Goal: Task Accomplishment & Management: Use online tool/utility

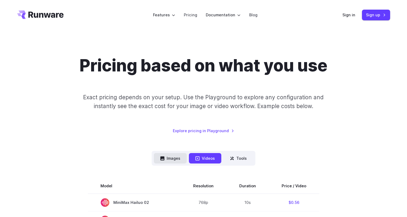
click at [171, 161] on button "Images" at bounding box center [170, 158] width 33 height 10
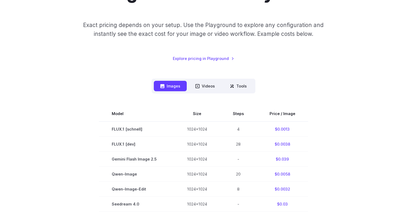
scroll to position [73, 0]
click at [237, 86] on button "Tools" at bounding box center [238, 85] width 30 height 10
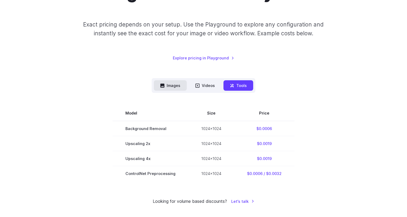
click at [168, 86] on button "Images" at bounding box center [170, 85] width 33 height 10
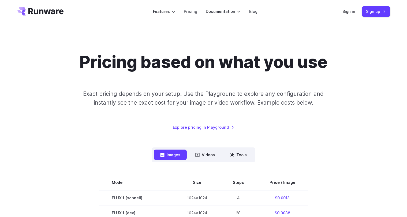
scroll to position [0, 0]
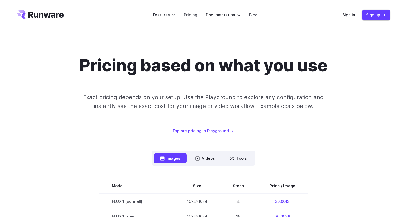
click at [35, 124] on div "Pricing based on what you use Exact pricing depends on your setup. Use the Play…" at bounding box center [203, 95] width 373 height 78
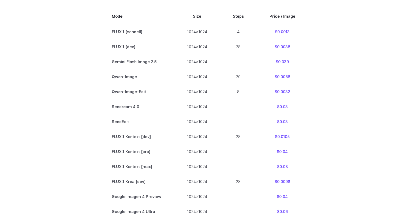
scroll to position [170, 0]
click at [32, 120] on section "Model Size Steps Price / Image FLUX.1 [schnell] 1024x1024 4 $0.0013 FLUX.1 [dev…" at bounding box center [203, 165] width 373 height 315
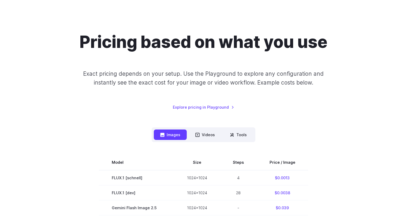
scroll to position [0, 0]
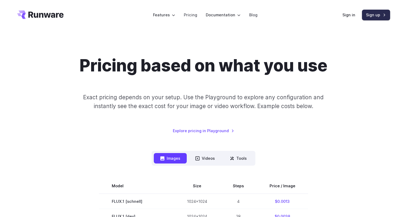
click at [375, 16] on link "Sign up" at bounding box center [376, 15] width 28 height 10
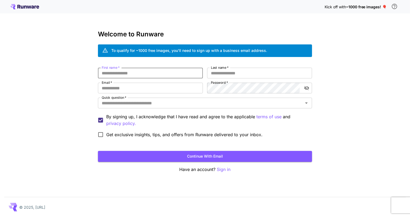
click at [156, 74] on input "First name   *" at bounding box center [150, 73] width 105 height 11
paste input "**********"
type input "**********"
click at [157, 74] on input "First name   *" at bounding box center [150, 73] width 105 height 11
paste input "**********"
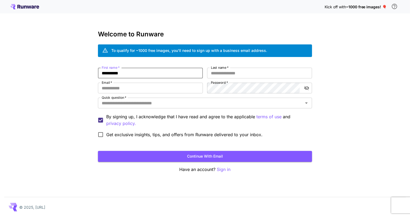
type input "**********"
paste input "**********"
type input "**********"
paste input "**********"
type input "**********"
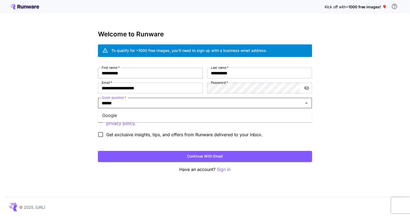
type input "******"
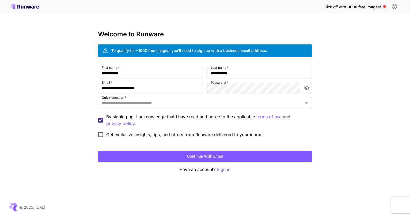
click at [119, 115] on p "By signing up, I acknowledge that I have read and agree to the applicable terms…" at bounding box center [207, 120] width 202 height 13
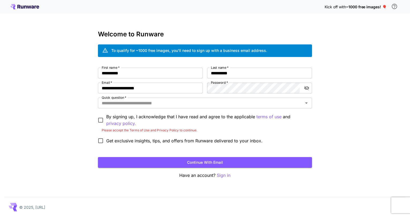
click at [119, 115] on p "By signing up, I acknowledge that I have read and agree to the applicable terms…" at bounding box center [207, 120] width 202 height 13
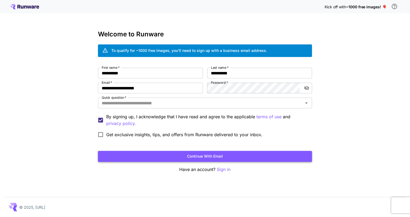
click at [195, 153] on button "Continue with email" at bounding box center [205, 156] width 214 height 11
click at [128, 104] on input "Quick question   *" at bounding box center [201, 102] width 202 height 7
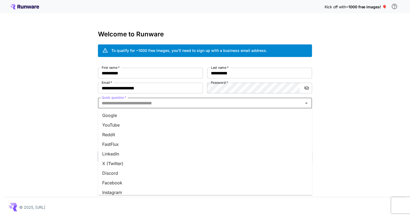
click at [121, 118] on li "Google" at bounding box center [205, 116] width 214 height 10
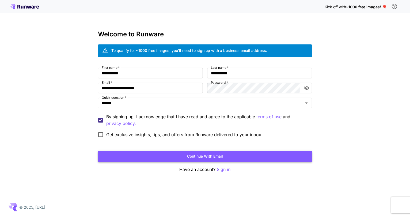
click at [182, 157] on button "Continue with email" at bounding box center [205, 156] width 214 height 11
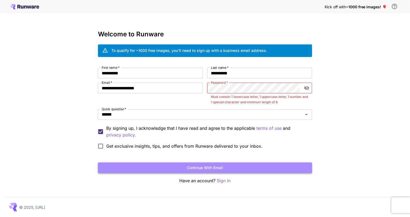
click at [219, 170] on button "Continue with email" at bounding box center [205, 168] width 214 height 11
click at [213, 168] on button "Continue with email" at bounding box center [205, 168] width 214 height 11
click at [235, 169] on button "Continue with email" at bounding box center [205, 168] width 214 height 11
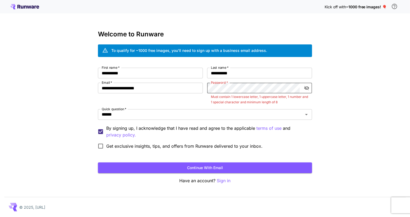
click at [305, 87] on icon "toggle password visibility" at bounding box center [306, 88] width 5 height 4
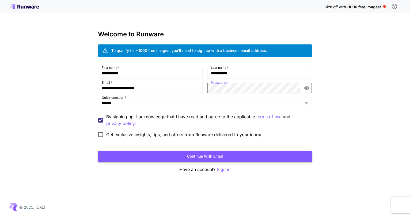
click at [219, 158] on button "Continue with email" at bounding box center [205, 156] width 214 height 11
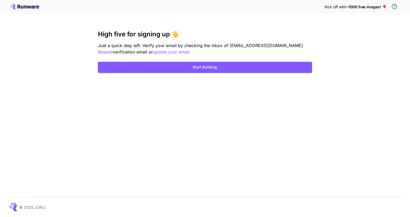
click at [174, 130] on div "Kick off with ~1000 free images! 🎈 High five for signing up 🖐️ Just a quick ste…" at bounding box center [205, 108] width 410 height 217
click at [374, 6] on span "~1000 free images! 🎈" at bounding box center [366, 7] width 41 height 5
click at [340, 6] on span "Kick off with" at bounding box center [335, 7] width 21 height 5
click at [328, 8] on span "Kick off with" at bounding box center [335, 7] width 21 height 5
click at [352, 8] on span "~1000 free images! 🎈" at bounding box center [366, 7] width 41 height 5
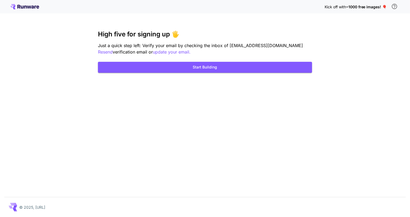
click at [385, 6] on span "~1000 free images! 🎈" at bounding box center [366, 7] width 41 height 5
click at [395, 6] on icon "\a In order to qualify for free credit, you need to sign up with a business ema…" at bounding box center [394, 6] width 5 height 5
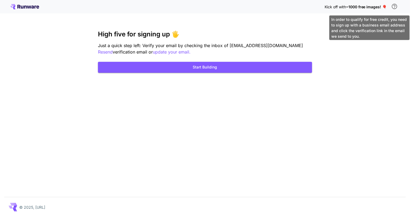
click at [380, 28] on body "Kick off with ~1000 free images! 🎈 High five for signing up 🖐️ Just a quick ste…" at bounding box center [205, 108] width 410 height 217
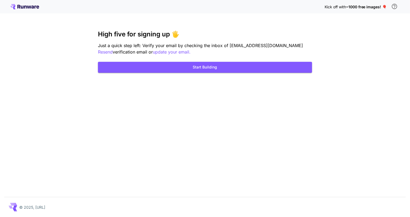
click at [352, 6] on span "~1000 free images! 🎈" at bounding box center [366, 7] width 41 height 5
click at [372, 6] on span "~1000 free images! 🎈" at bounding box center [366, 7] width 41 height 5
click at [386, 6] on span "~1000 free images! 🎈" at bounding box center [366, 7] width 41 height 5
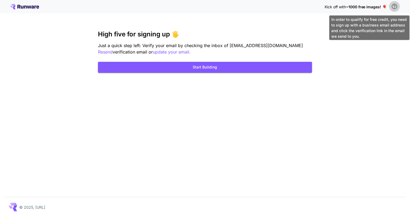
click at [392, 6] on icon "\a In order to qualify for free credit, you need to sign up with a business ema…" at bounding box center [394, 6] width 5 height 5
click at [393, 6] on icon "\a In order to qualify for free credit, you need to sign up with a business ema…" at bounding box center [394, 6] width 6 height 6
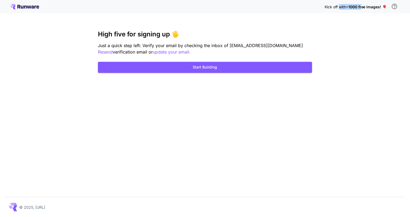
drag, startPoint x: 362, startPoint y: 36, endPoint x: 387, endPoint y: 19, distance: 29.9
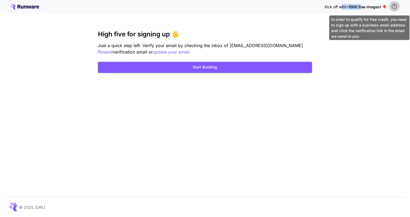
click at [397, 5] on icon "\a In order to qualify for free credit, you need to sign up with a business ema…" at bounding box center [394, 6] width 6 height 6
click at [395, 5] on icon "\a In order to qualify for free credit, you need to sign up with a business ema…" at bounding box center [394, 6] width 5 height 5
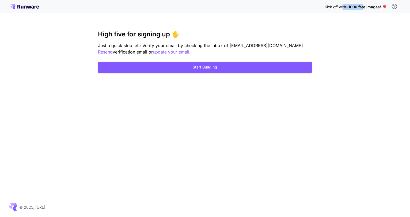
drag, startPoint x: 352, startPoint y: 31, endPoint x: 343, endPoint y: 17, distance: 16.5
click at [383, 6] on span "~1000 free images! 🎈" at bounding box center [366, 7] width 41 height 5
drag, startPoint x: 365, startPoint y: 7, endPoint x: 408, endPoint y: 14, distance: 43.6
click at [408, 14] on div "Kick off with ~1000 free images! 🎈 High five for signing up 🖐️ Just a quick ste…" at bounding box center [205, 108] width 410 height 217
click at [377, 13] on div "Kick off with ~1000 free images! 🎈 High five for signing up 🖐️ Just a quick ste…" at bounding box center [205, 108] width 410 height 217
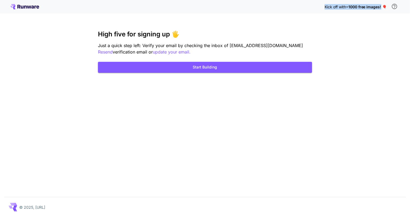
drag, startPoint x: 382, startPoint y: 6, endPoint x: 322, endPoint y: 11, distance: 60.4
click at [322, 11] on div "Kick off with ~1000 free images! 🎈" at bounding box center [205, 6] width 390 height 11
drag, startPoint x: 174, startPoint y: 95, endPoint x: 180, endPoint y: 94, distance: 5.9
click at [174, 95] on div "Kick off with ~1000 free images! 🎈 High five for signing up 🖐️ Just a quick ste…" at bounding box center [205, 108] width 410 height 217
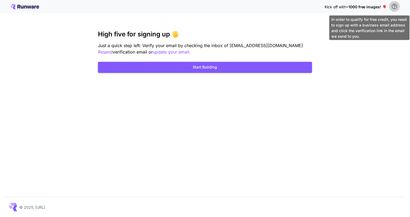
click at [396, 9] on icon "\a In order to qualify for free credit, you need to sign up with a business ema…" at bounding box center [394, 6] width 5 height 5
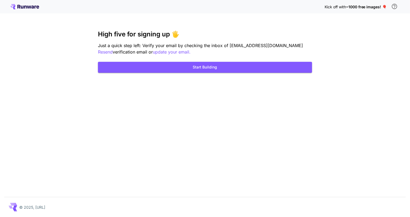
click at [232, 176] on div "Kick off with ~1000 free images! 🎈 High five for signing up 🖐️ Just a quick ste…" at bounding box center [205, 108] width 410 height 217
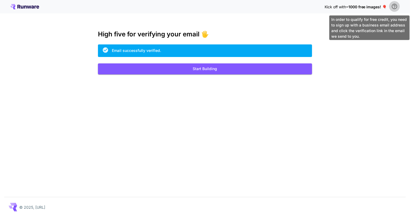
click at [395, 6] on icon "\a In order to qualify for free credit, you need to sign up with a business ema…" at bounding box center [394, 6] width 5 height 5
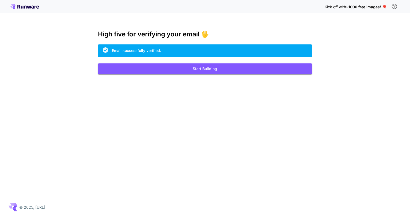
click at [386, 6] on span "~1000 free images! 🎈" at bounding box center [366, 7] width 41 height 5
click at [383, 6] on span "~1000 free images! 🎈" at bounding box center [366, 7] width 41 height 5
click at [354, 10] on div "Kick off with ~1000 free images! 🎈" at bounding box center [362, 6] width 75 height 11
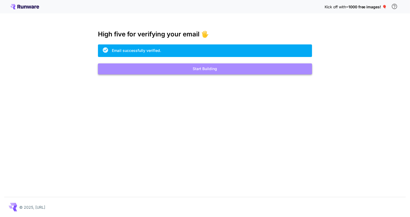
click at [211, 69] on button "Start Building" at bounding box center [205, 68] width 214 height 11
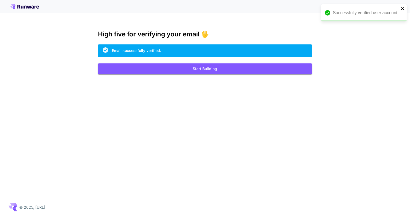
click at [403, 8] on icon "close" at bounding box center [402, 8] width 3 height 3
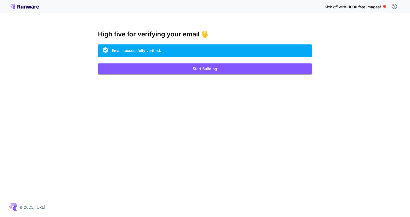
click at [393, 6] on div "Successfully verified user account." at bounding box center [363, 5] width 86 height 2
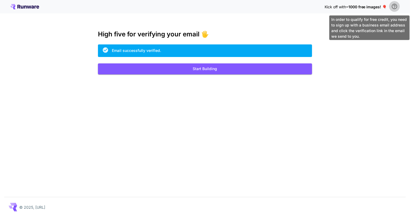
click at [394, 5] on icon "\a In order to qualify for free credit, you need to sign up with a business ema…" at bounding box center [394, 6] width 5 height 5
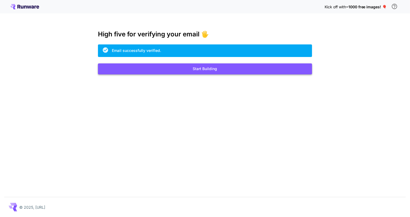
click at [190, 67] on button "Start Building" at bounding box center [205, 68] width 214 height 11
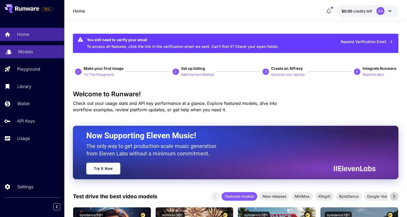
click at [18, 51] on link "Models" at bounding box center [32, 51] width 64 height 13
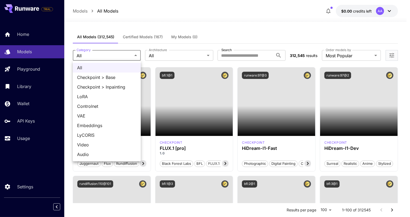
click at [117, 55] on div at bounding box center [205, 108] width 410 height 217
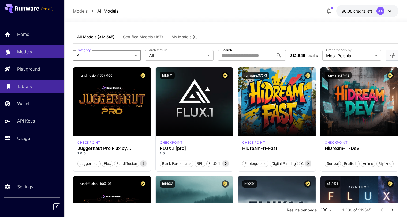
click at [28, 86] on p "Library" at bounding box center [25, 86] width 14 height 6
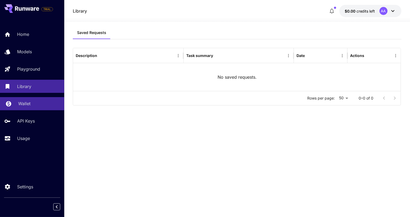
click at [25, 104] on p "Wallet" at bounding box center [24, 103] width 12 height 6
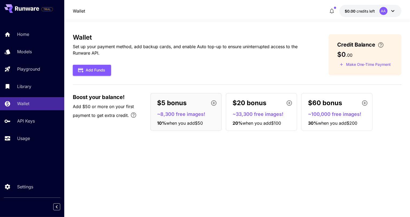
click at [211, 103] on icon "button" at bounding box center [214, 103] width 6 height 6
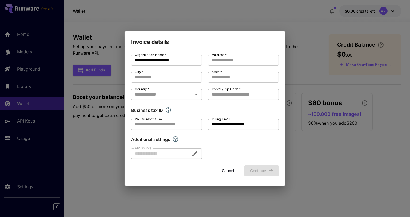
click at [230, 166] on button "Cancel" at bounding box center [228, 170] width 24 height 11
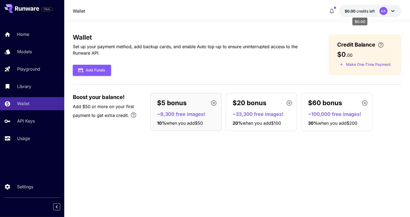
click at [371, 11] on span "credits left" at bounding box center [366, 11] width 19 height 5
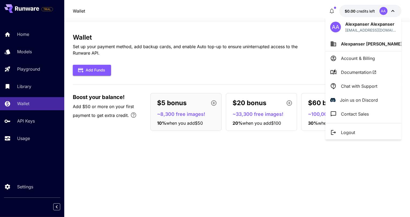
click at [391, 11] on div at bounding box center [205, 108] width 410 height 217
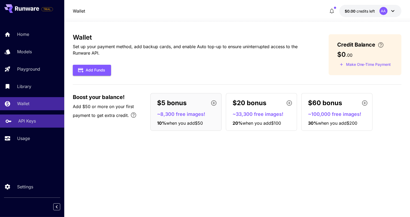
click at [25, 124] on p "API Keys" at bounding box center [27, 121] width 18 height 6
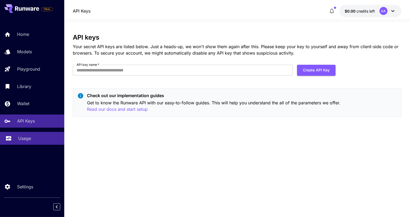
click at [24, 135] on link "Usage" at bounding box center [32, 138] width 64 height 13
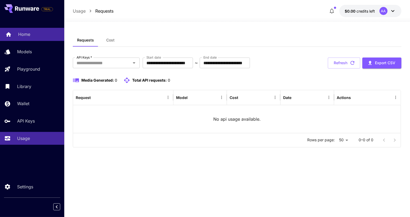
click at [30, 33] on div "Home" at bounding box center [39, 34] width 42 height 6
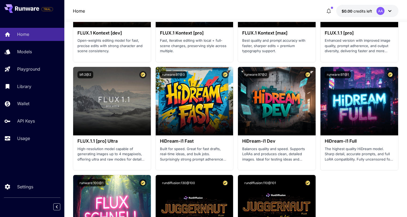
scroll to position [1168, 0]
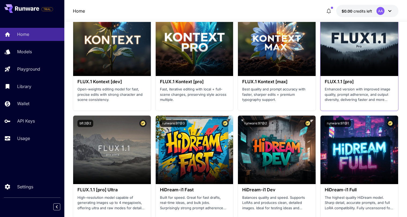
click at [349, 91] on p "Enhanced version with improved image quality, prompt adherence, and output dive…" at bounding box center [358, 95] width 69 height 16
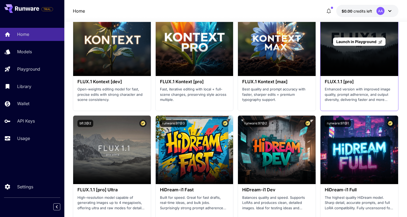
click at [351, 67] on div "Launch in Playground" at bounding box center [359, 41] width 78 height 69
click at [362, 40] on span "Launch in Playground" at bounding box center [356, 41] width 40 height 5
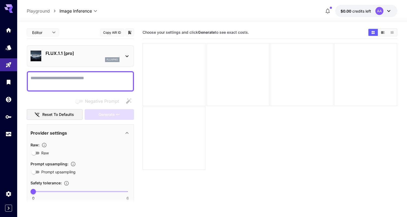
paste textarea "**********"
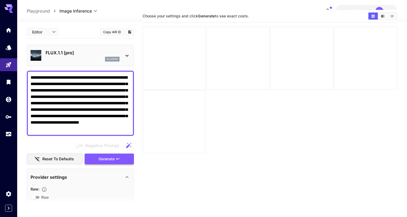
scroll to position [42, 0]
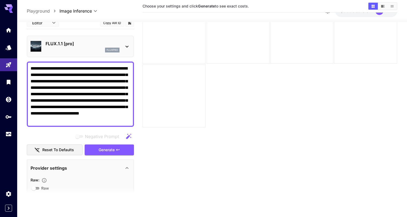
type textarea "**********"
click at [78, 167] on div "Provider settings" at bounding box center [77, 168] width 93 height 6
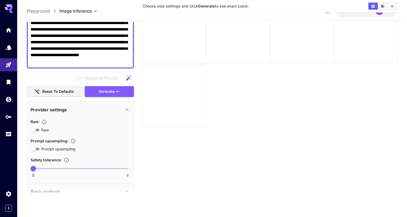
scroll to position [146, 0]
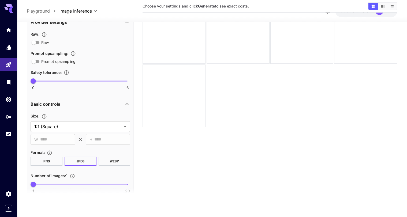
click at [53, 161] on button "PNG" at bounding box center [47, 161] width 32 height 9
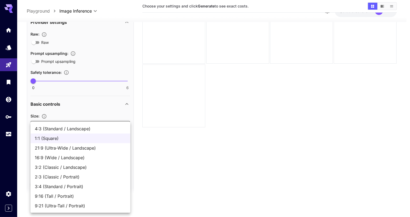
click at [60, 124] on body "**********" at bounding box center [205, 87] width 410 height 259
click at [58, 159] on span "16:9 (Wide / Landscape)" at bounding box center [80, 157] width 91 height 6
type input "**********"
type input "****"
type input "***"
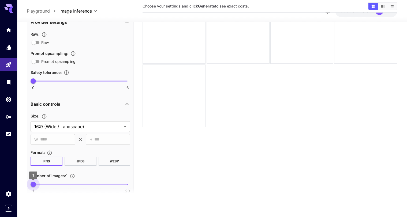
type input "*"
drag, startPoint x: 32, startPoint y: 183, endPoint x: 37, endPoint y: 184, distance: 5.7
click at [39, 184] on span "2" at bounding box center [38, 184] width 5 height 5
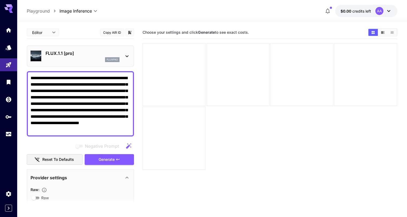
scroll to position [0, 0]
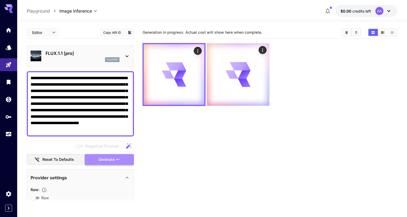
click at [113, 160] on span "Generate" at bounding box center [107, 159] width 16 height 7
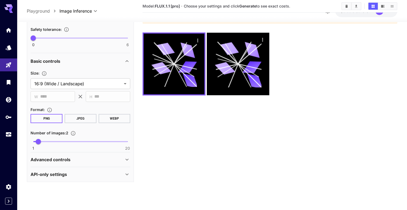
scroll to position [42, 0]
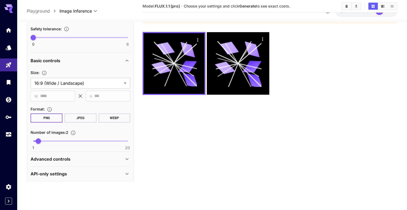
click at [125, 171] on icon at bounding box center [127, 174] width 6 height 6
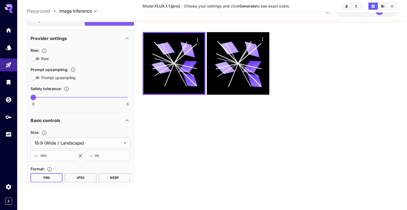
scroll to position [85, 0]
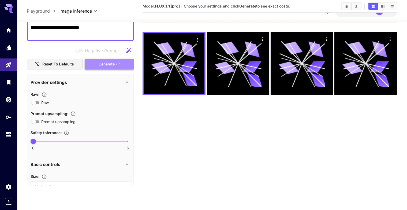
click at [108, 63] on span "Generate" at bounding box center [107, 64] width 16 height 7
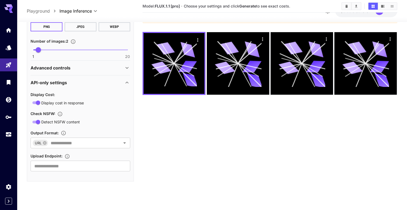
scroll to position [255, 0]
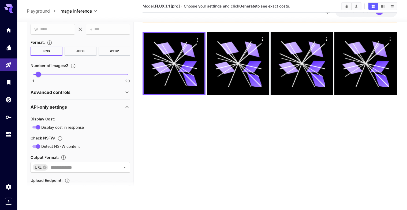
click at [128, 89] on icon at bounding box center [127, 92] width 6 height 6
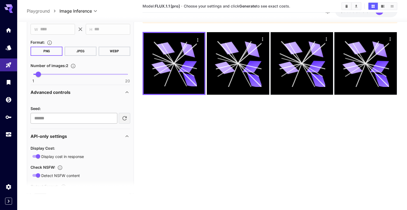
click at [63, 115] on input "number" at bounding box center [74, 118] width 86 height 11
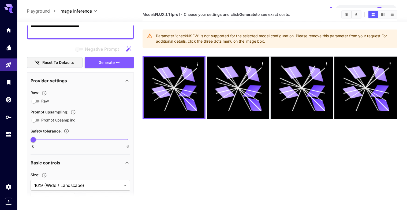
scroll to position [85, 0]
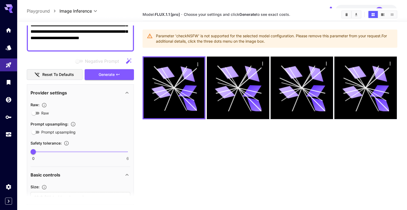
drag, startPoint x: 154, startPoint y: 35, endPoint x: 405, endPoint y: 10, distance: 252.1
click at [283, 41] on div "Parameter 'checkNSFW' is not supported for the selected model configuration. Pl…" at bounding box center [269, 38] width 254 height 18
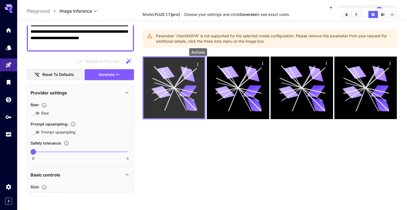
click at [198, 63] on icon "Actions" at bounding box center [197, 63] width 1 height 3
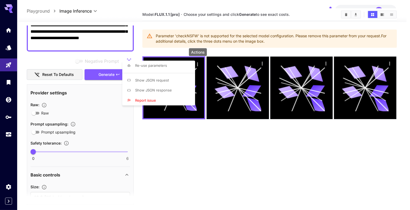
click at [140, 43] on div at bounding box center [205, 105] width 410 height 210
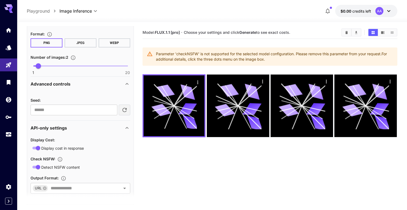
scroll to position [303, 0]
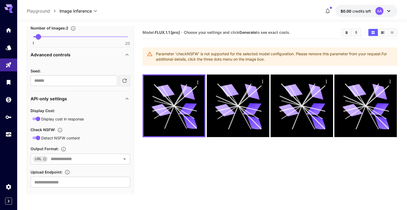
click at [67, 135] on span "Detect NSFW content" at bounding box center [60, 138] width 39 height 6
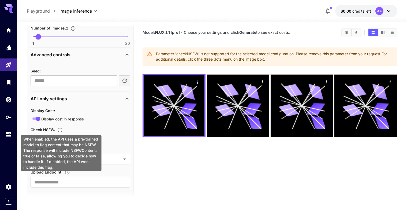
click at [62, 127] on icon "When enabled, the API uses a pre-trained model to flag content that may be NSFW…" at bounding box center [59, 129] width 5 height 5
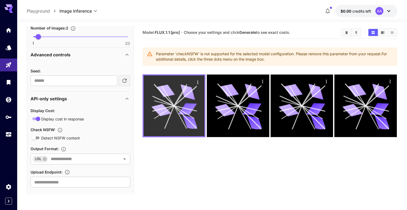
click at [200, 80] on icon "Actions" at bounding box center [197, 82] width 5 height 5
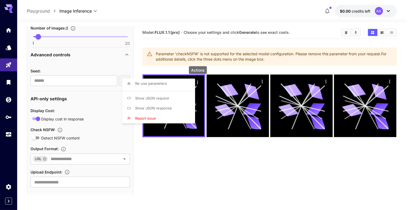
click at [137, 47] on div at bounding box center [205, 105] width 410 height 210
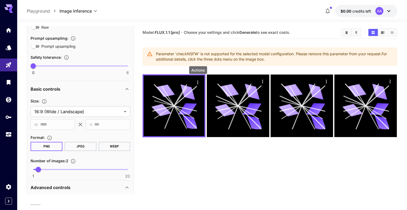
scroll to position [206, 0]
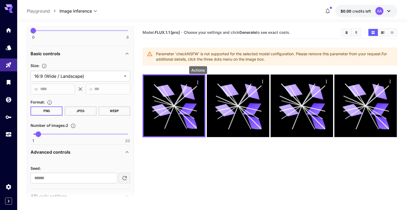
click at [79, 108] on button "JPEG" at bounding box center [81, 110] width 32 height 9
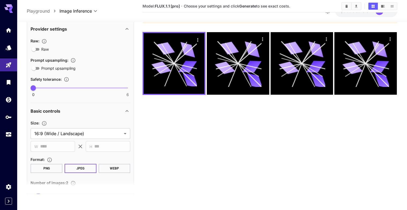
scroll to position [16, 0]
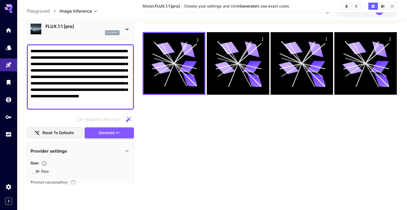
click at [104, 133] on span "Generate" at bounding box center [107, 132] width 16 height 7
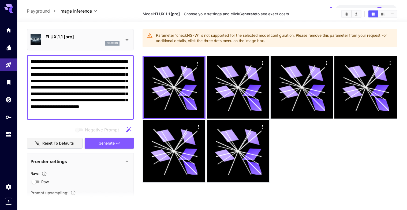
scroll to position [0, 0]
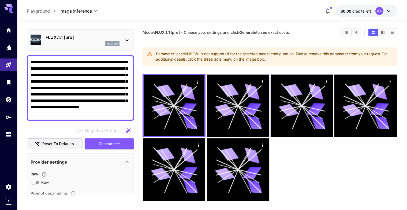
click at [55, 34] on p "FLUX.1.1 [pro]" at bounding box center [83, 37] width 74 height 6
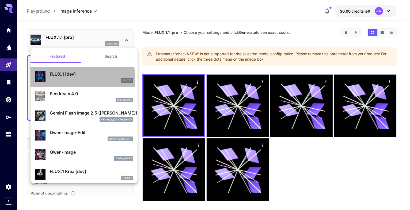
click at [63, 78] on div "flux1d" at bounding box center [92, 80] width 84 height 5
type input "**********"
type input "****"
type input "***"
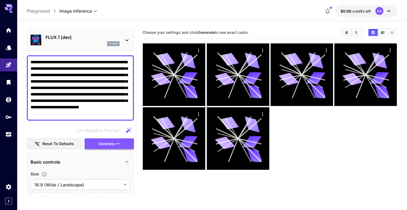
click at [113, 142] on span "Generate" at bounding box center [107, 143] width 16 height 7
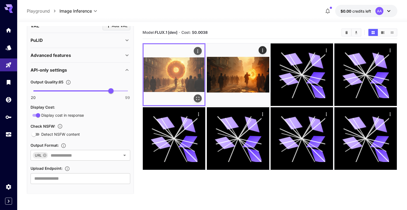
click at [175, 76] on img at bounding box center [174, 74] width 61 height 61
click at [199, 51] on icon "Actions" at bounding box center [197, 50] width 5 height 5
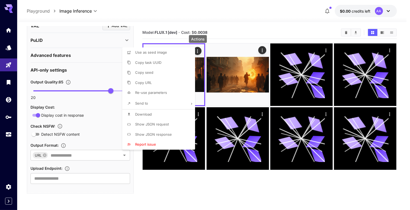
click at [223, 34] on div at bounding box center [205, 105] width 410 height 210
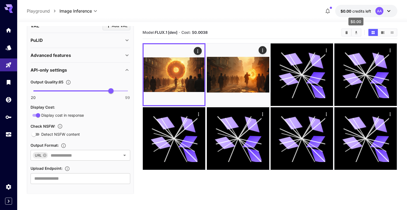
click at [361, 10] on span "credits left" at bounding box center [361, 11] width 19 height 5
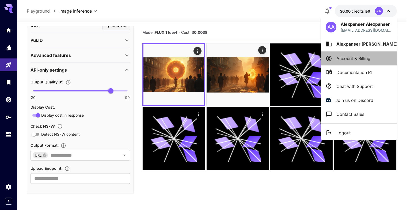
click at [360, 62] on li "Account & Billing" at bounding box center [359, 58] width 76 height 14
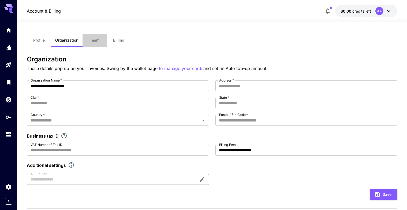
click at [97, 40] on span "Team" at bounding box center [95, 40] width 10 height 5
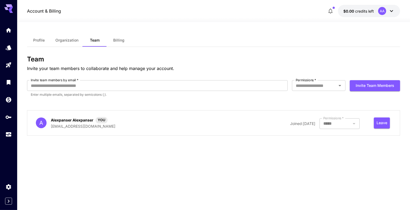
click at [115, 40] on span "Billing" at bounding box center [118, 40] width 11 height 5
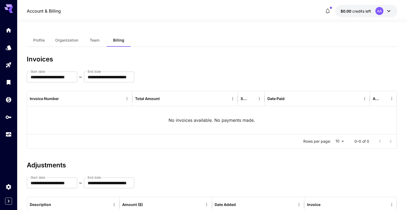
click at [33, 39] on span "Profile" at bounding box center [39, 40] width 12 height 5
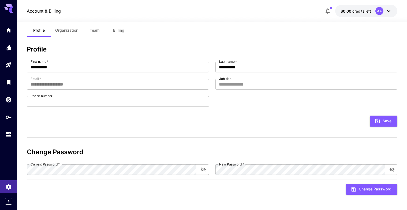
scroll to position [10, 0]
click at [70, 31] on span "Organization" at bounding box center [66, 30] width 23 height 5
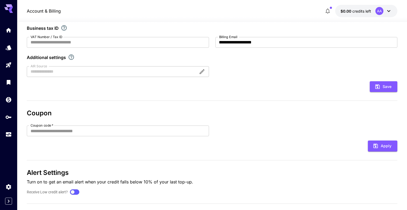
scroll to position [117, 0]
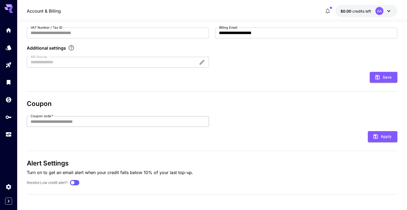
click at [85, 119] on input "Coupon code   *" at bounding box center [118, 121] width 182 height 11
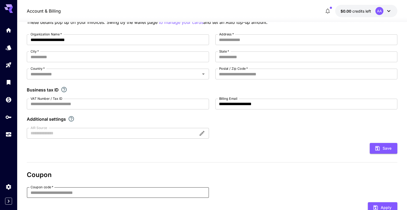
scroll to position [0, 0]
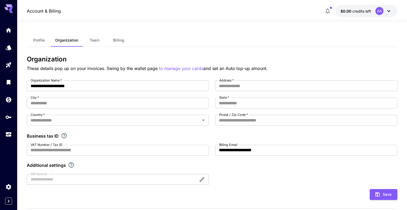
click at [127, 40] on button "Billing" at bounding box center [119, 40] width 24 height 13
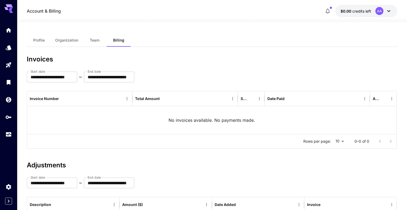
click at [59, 39] on span "Organization" at bounding box center [66, 40] width 23 height 5
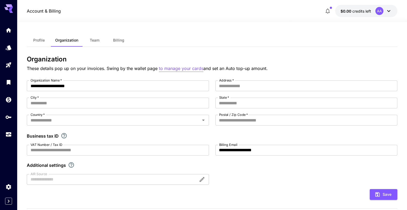
click at [191, 66] on p "to manage your cards" at bounding box center [181, 68] width 44 height 7
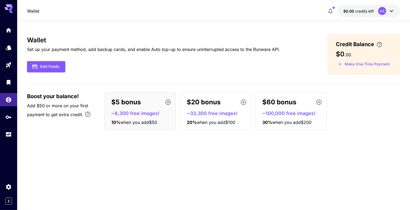
click at [143, 122] on span "when you add $50" at bounding box center [138, 121] width 37 height 5
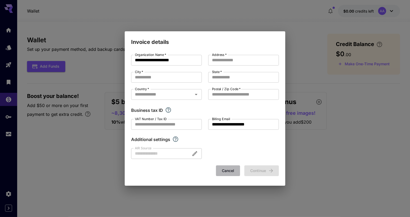
click at [222, 172] on button "Cancel" at bounding box center [228, 170] width 24 height 11
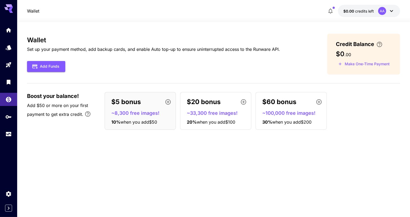
click at [125, 26] on div "Wallet Set up your payment method, add backup cards, and enable Auto top-up to …" at bounding box center [213, 119] width 373 height 195
